Goal: Find specific page/section: Find specific page/section

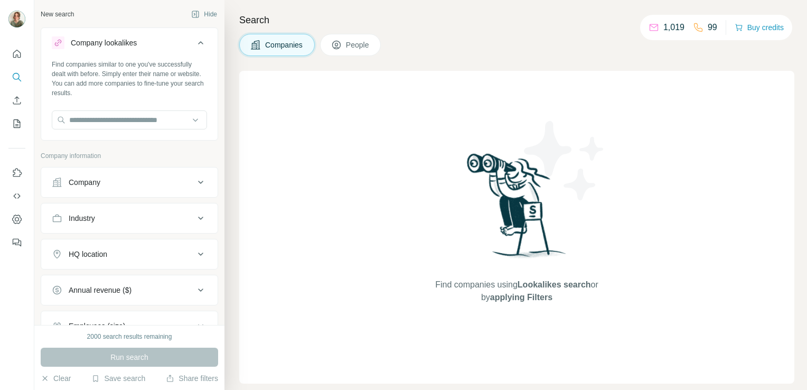
click at [194, 41] on icon at bounding box center [200, 42] width 13 height 13
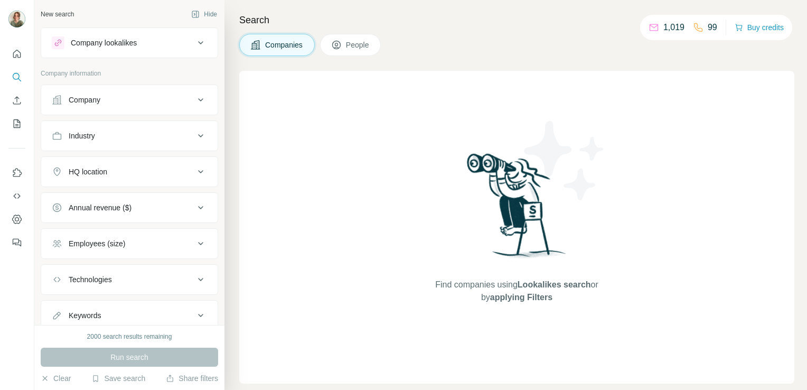
click at [374, 41] on button "People" at bounding box center [350, 45] width 61 height 22
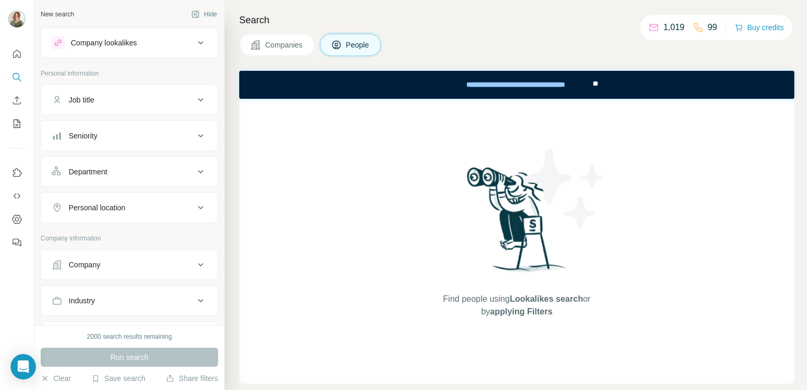
click at [280, 45] on span "Companies" at bounding box center [284, 45] width 39 height 11
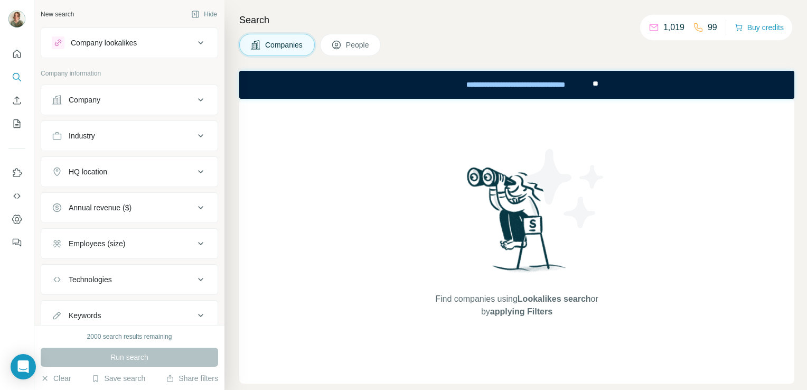
click at [194, 98] on icon at bounding box center [200, 100] width 13 height 13
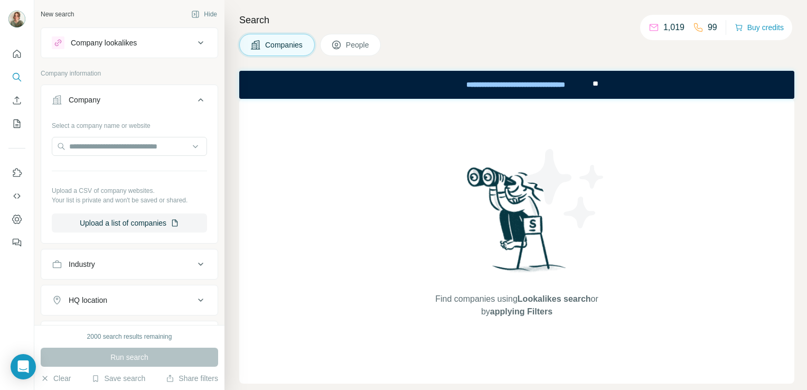
click at [194, 98] on icon at bounding box center [200, 100] width 13 height 13
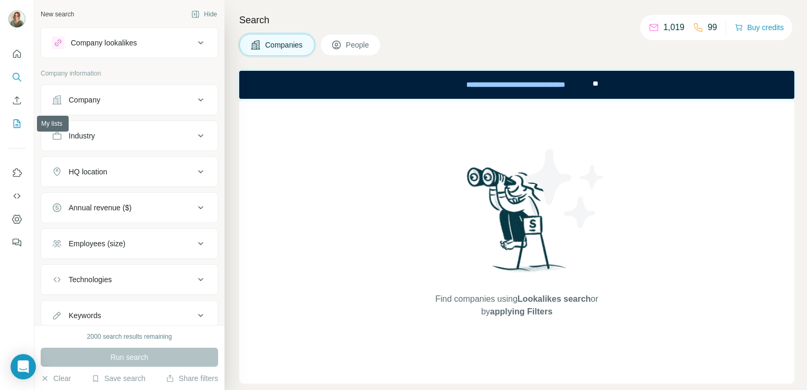
click at [15, 117] on button "My lists" at bounding box center [16, 123] width 17 height 19
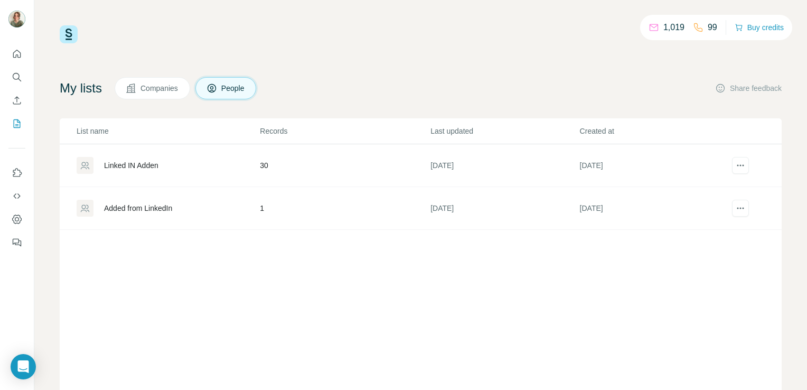
click at [148, 167] on div "Linked IN Adden" at bounding box center [131, 165] width 54 height 11
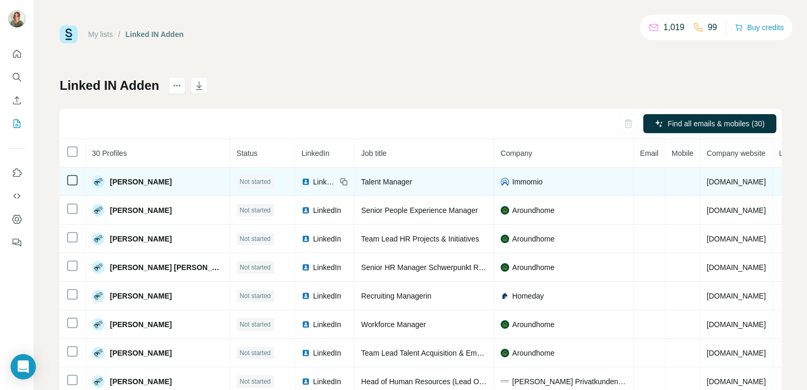
drag, startPoint x: 268, startPoint y: 180, endPoint x: 253, endPoint y: 179, distance: 15.3
click at [302, 179] on div "LinkedIn" at bounding box center [319, 181] width 35 height 11
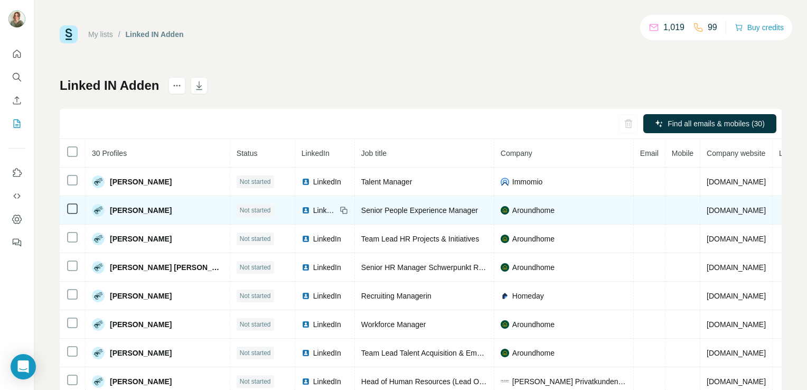
click at [313, 209] on span "LinkedIn" at bounding box center [324, 210] width 23 height 11
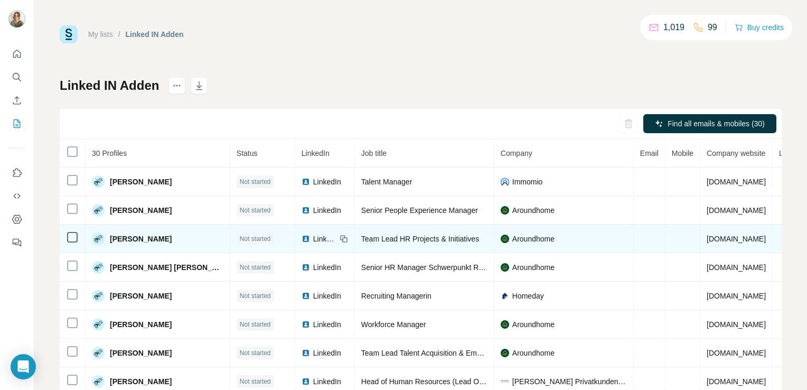
click at [313, 237] on span "LinkedIn" at bounding box center [324, 239] width 23 height 11
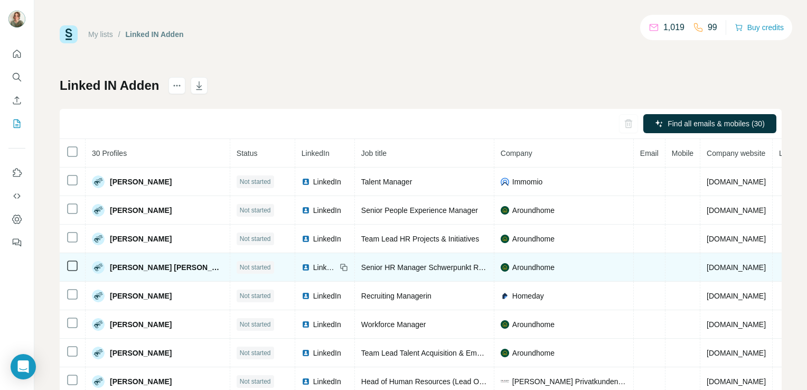
click at [313, 265] on span "LinkedIn" at bounding box center [324, 267] width 23 height 11
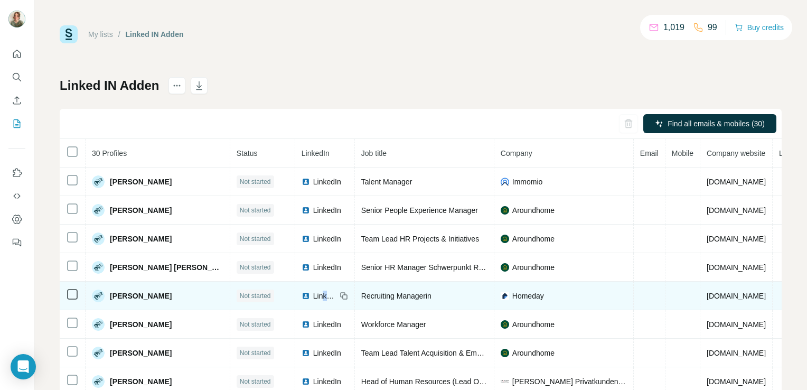
click at [313, 293] on span "LinkedIn" at bounding box center [324, 296] width 23 height 11
click at [313, 295] on span "LinkedIn" at bounding box center [324, 296] width 23 height 11
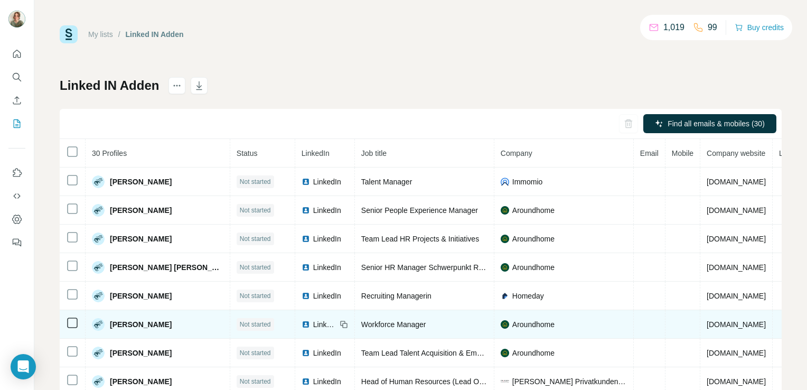
click at [313, 323] on span "LinkedIn" at bounding box center [324, 324] width 23 height 11
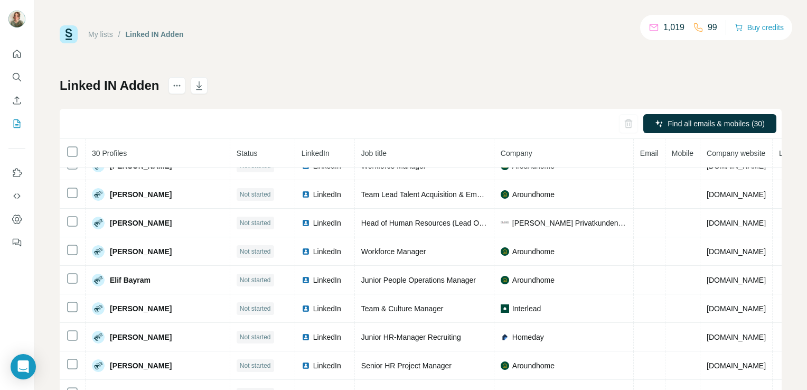
scroll to position [106, 0]
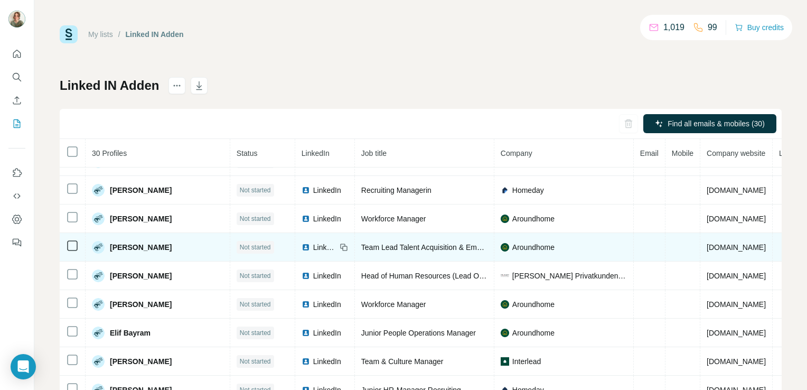
click at [313, 244] on span "LinkedIn" at bounding box center [324, 247] width 23 height 11
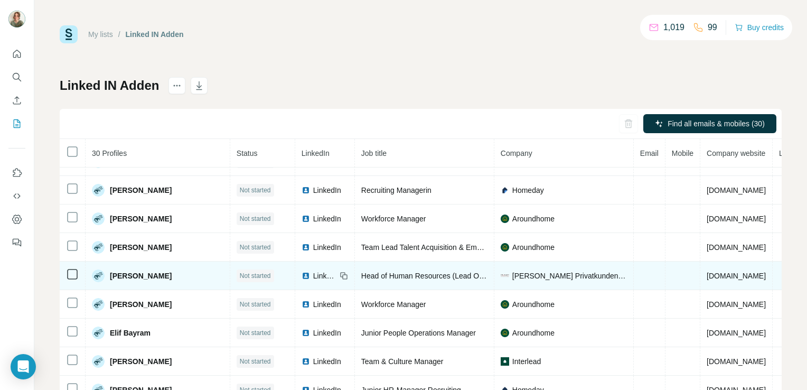
click at [313, 271] on span "LinkedIn" at bounding box center [324, 276] width 23 height 11
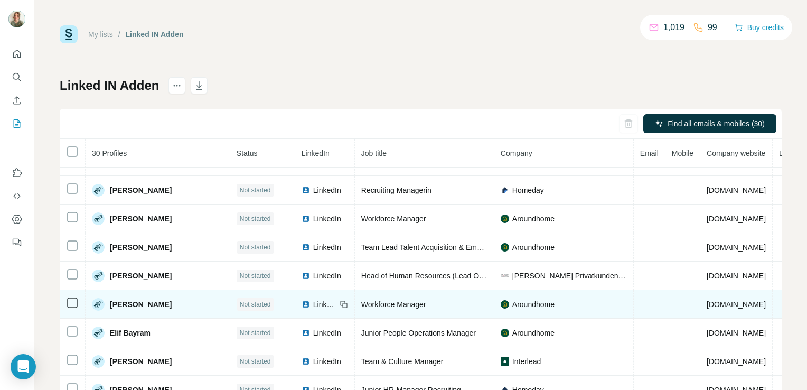
click at [313, 300] on span "LinkedIn" at bounding box center [324, 304] width 23 height 11
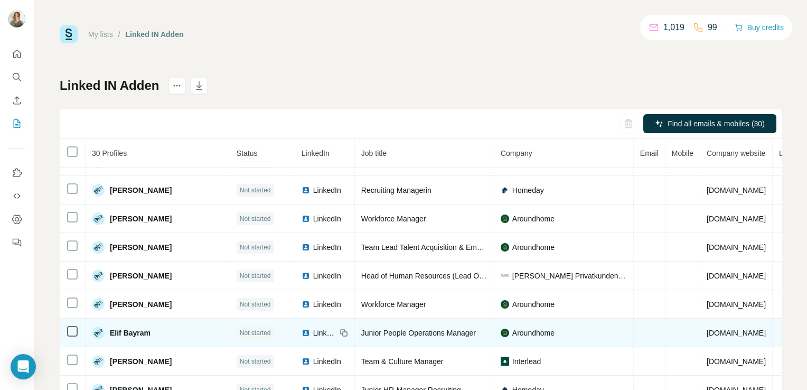
click at [313, 328] on span "LinkedIn" at bounding box center [324, 333] width 23 height 11
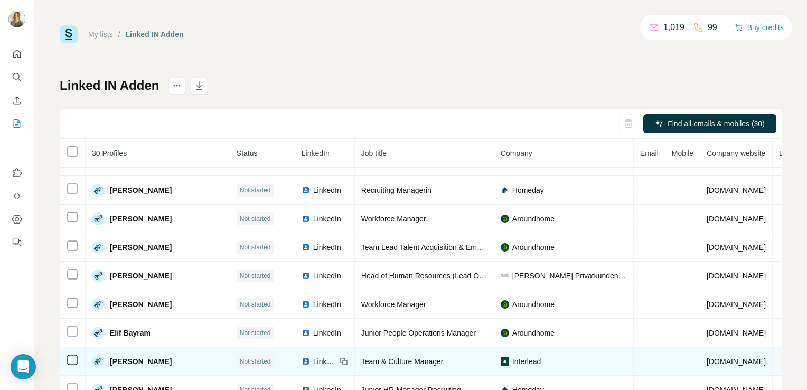
click at [313, 360] on span "LinkedIn" at bounding box center [324, 361] width 23 height 11
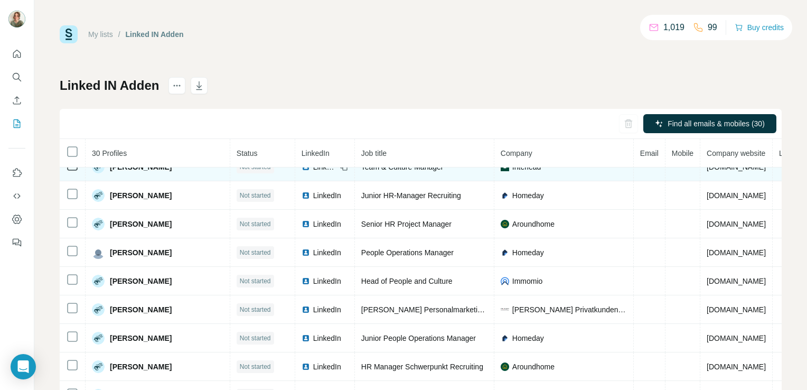
scroll to position [317, 0]
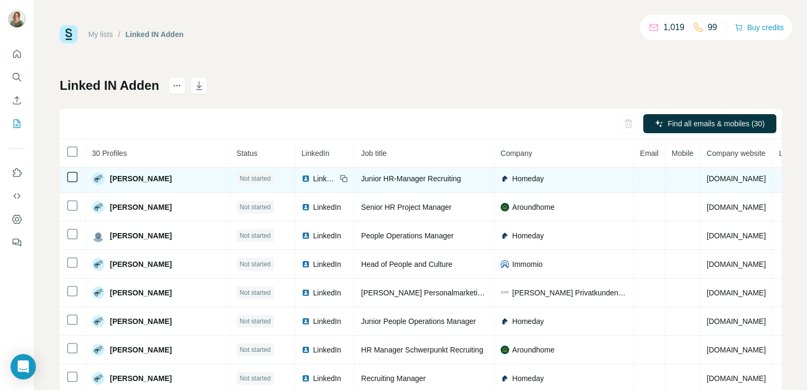
click at [313, 174] on span "LinkedIn" at bounding box center [324, 178] width 23 height 11
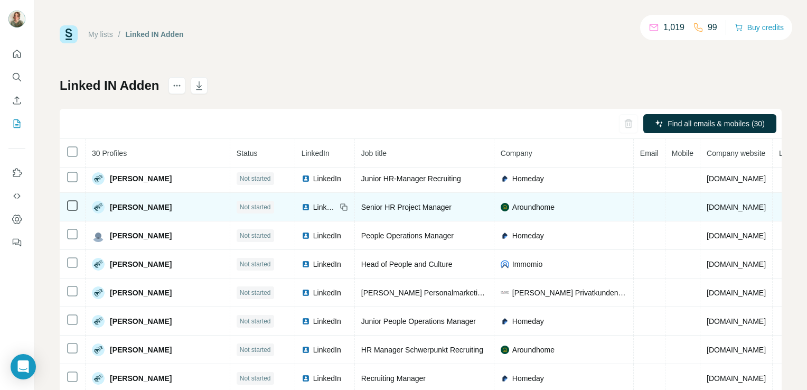
click at [313, 203] on span "LinkedIn" at bounding box center [324, 207] width 23 height 11
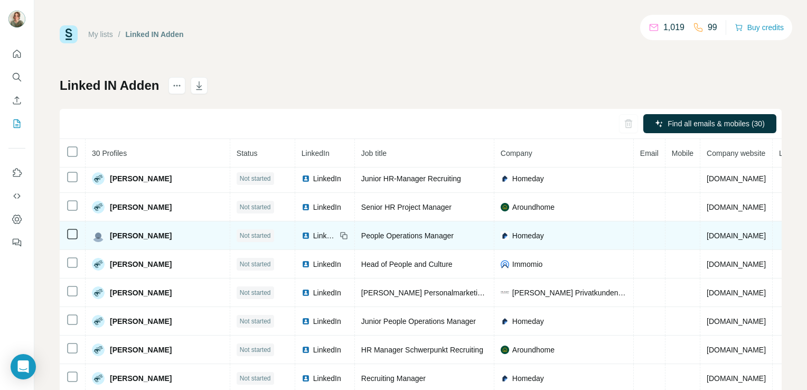
click at [313, 232] on span "LinkedIn" at bounding box center [324, 235] width 23 height 11
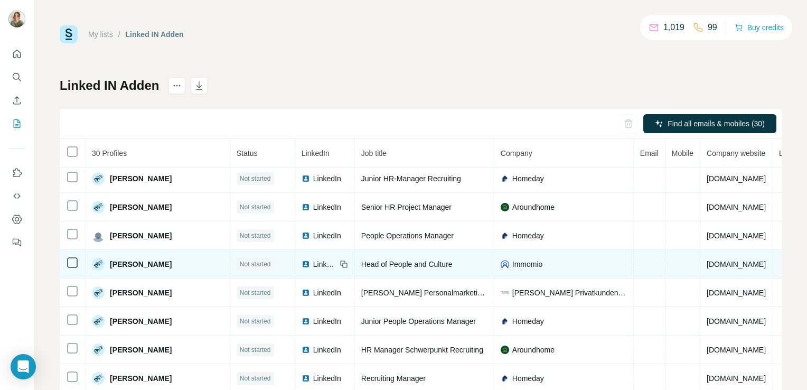
click at [313, 262] on span "LinkedIn" at bounding box center [324, 264] width 23 height 11
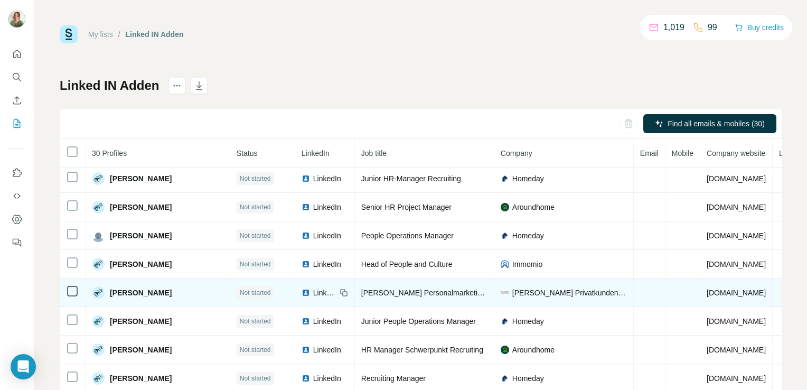
click at [313, 287] on span "LinkedIn" at bounding box center [324, 292] width 23 height 11
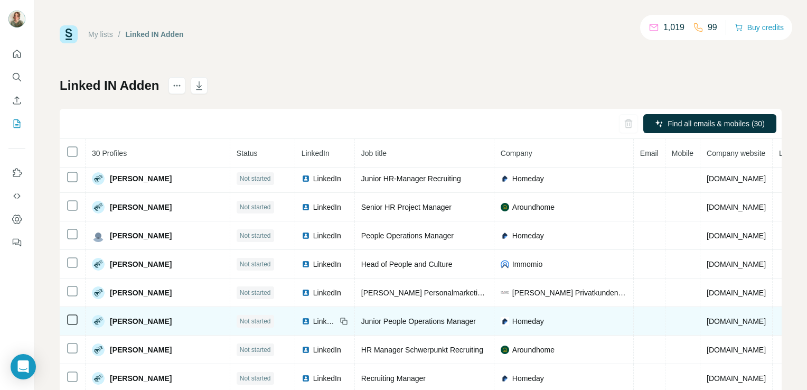
click at [313, 316] on span "LinkedIn" at bounding box center [324, 321] width 23 height 11
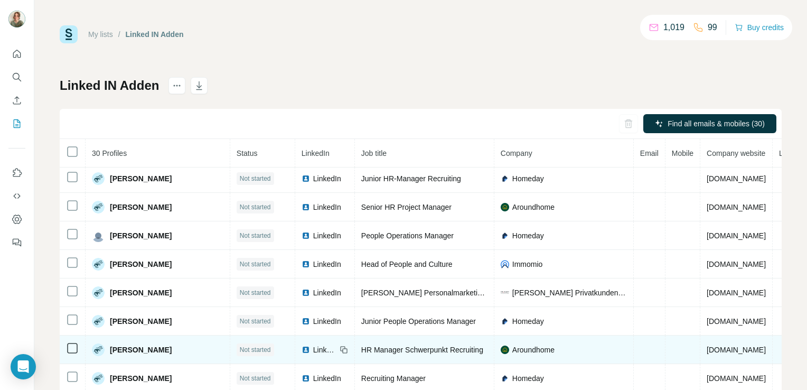
click at [313, 344] on span "LinkedIn" at bounding box center [324, 349] width 23 height 11
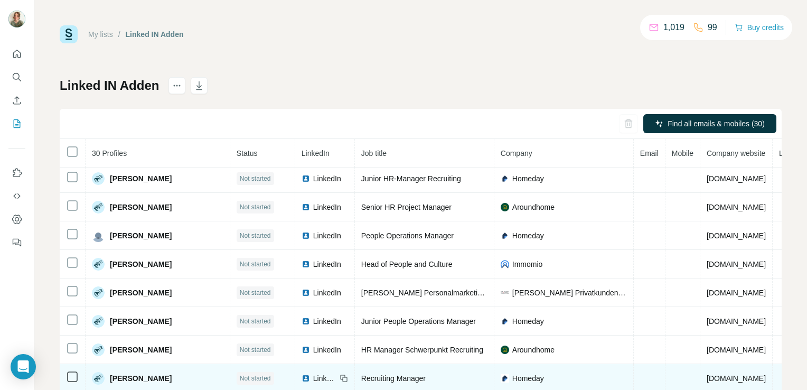
click at [313, 374] on span "LinkedIn" at bounding box center [324, 378] width 23 height 11
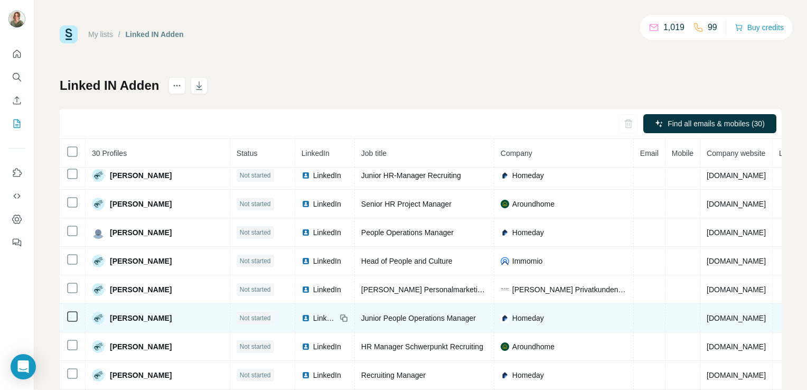
scroll to position [53, 0]
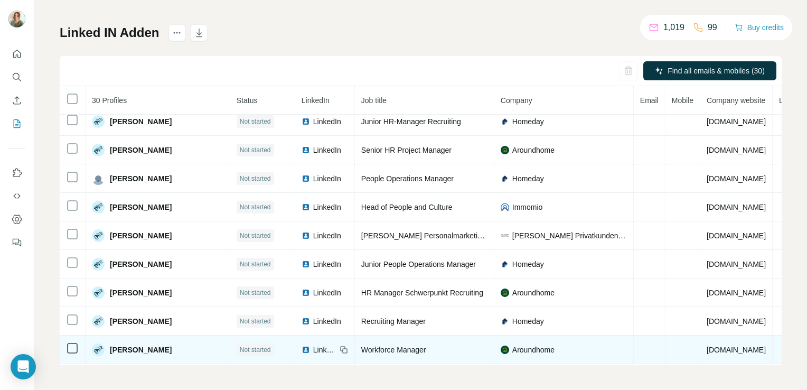
click at [313, 346] on span "LinkedIn" at bounding box center [324, 349] width 23 height 11
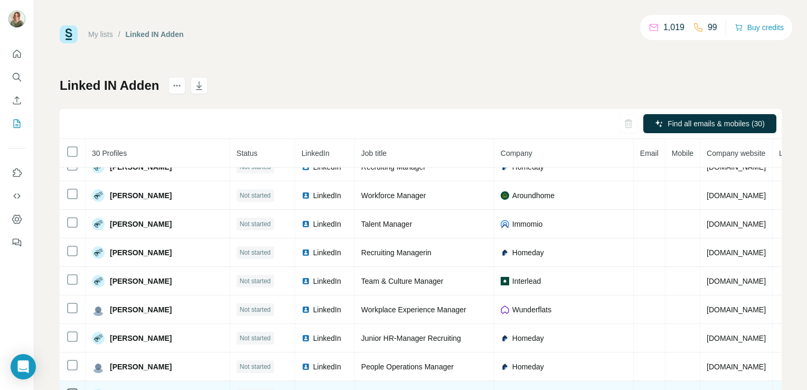
scroll to position [604, 0]
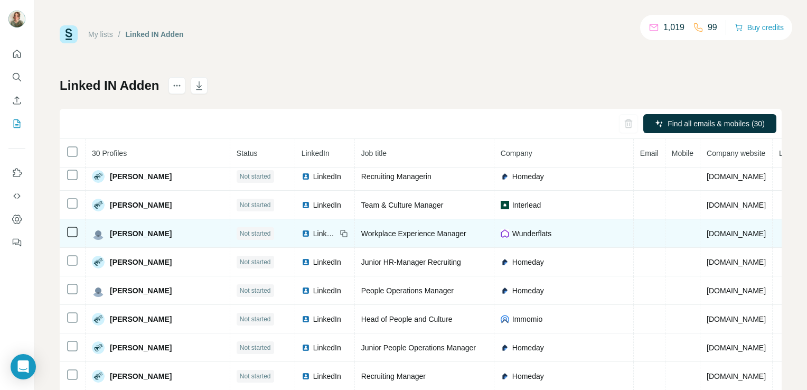
click at [313, 228] on span "LinkedIn" at bounding box center [324, 233] width 23 height 11
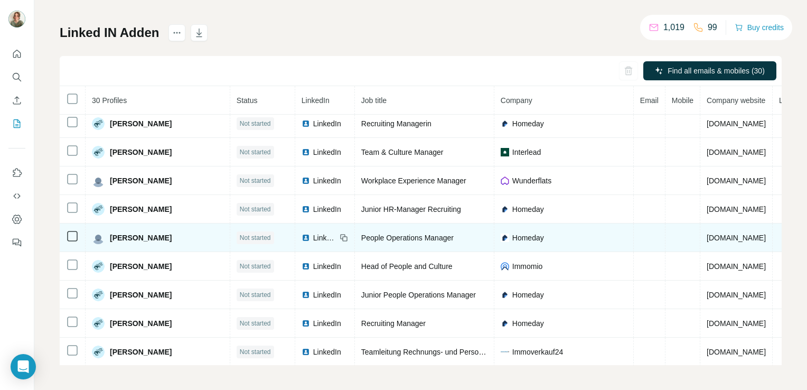
scroll to position [53, 0]
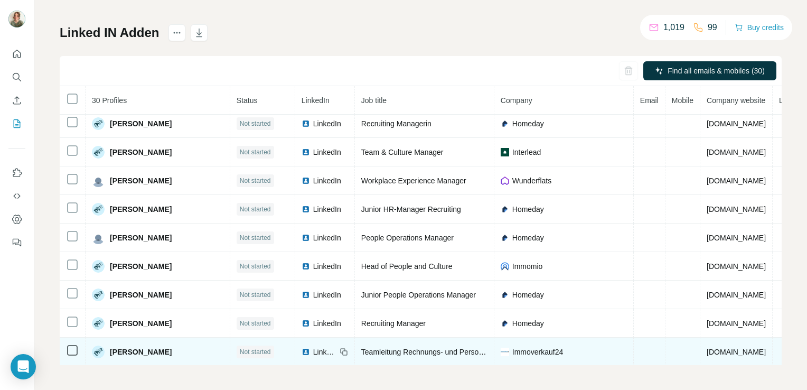
click at [313, 347] on span "LinkedIn" at bounding box center [324, 352] width 23 height 11
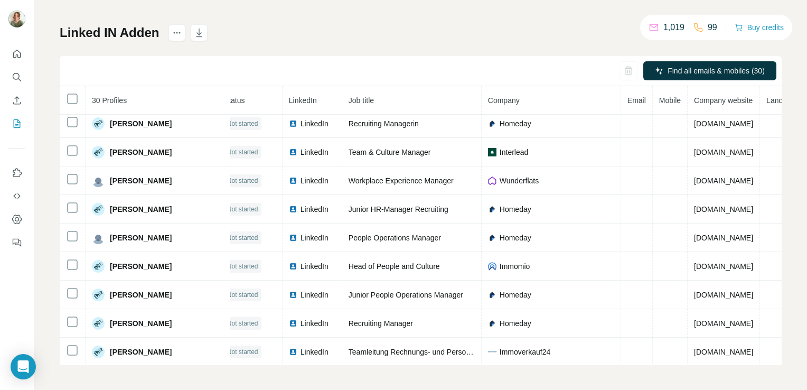
scroll to position [604, 7]
